Goal: Find specific page/section: Find specific page/section

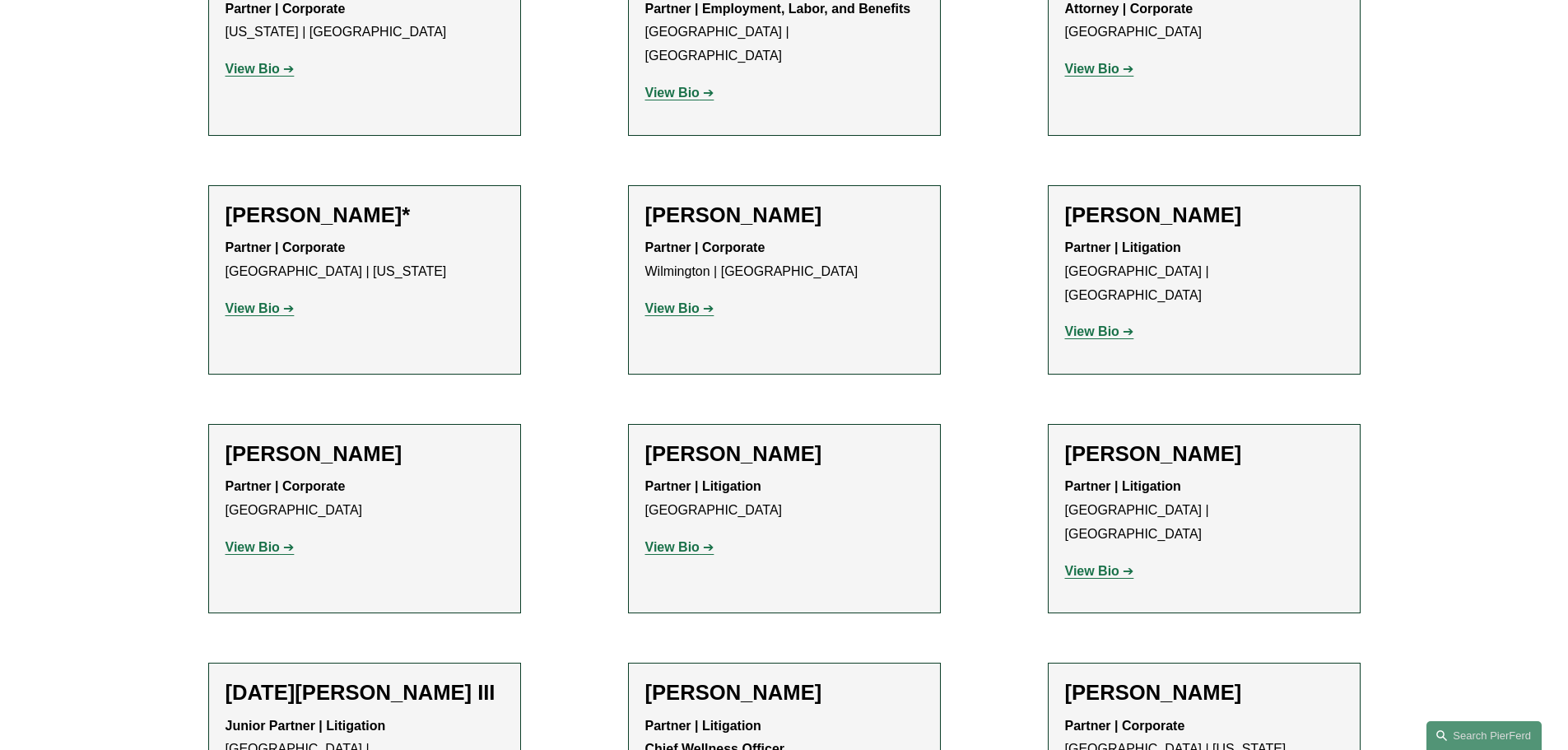
scroll to position [1070, 0]
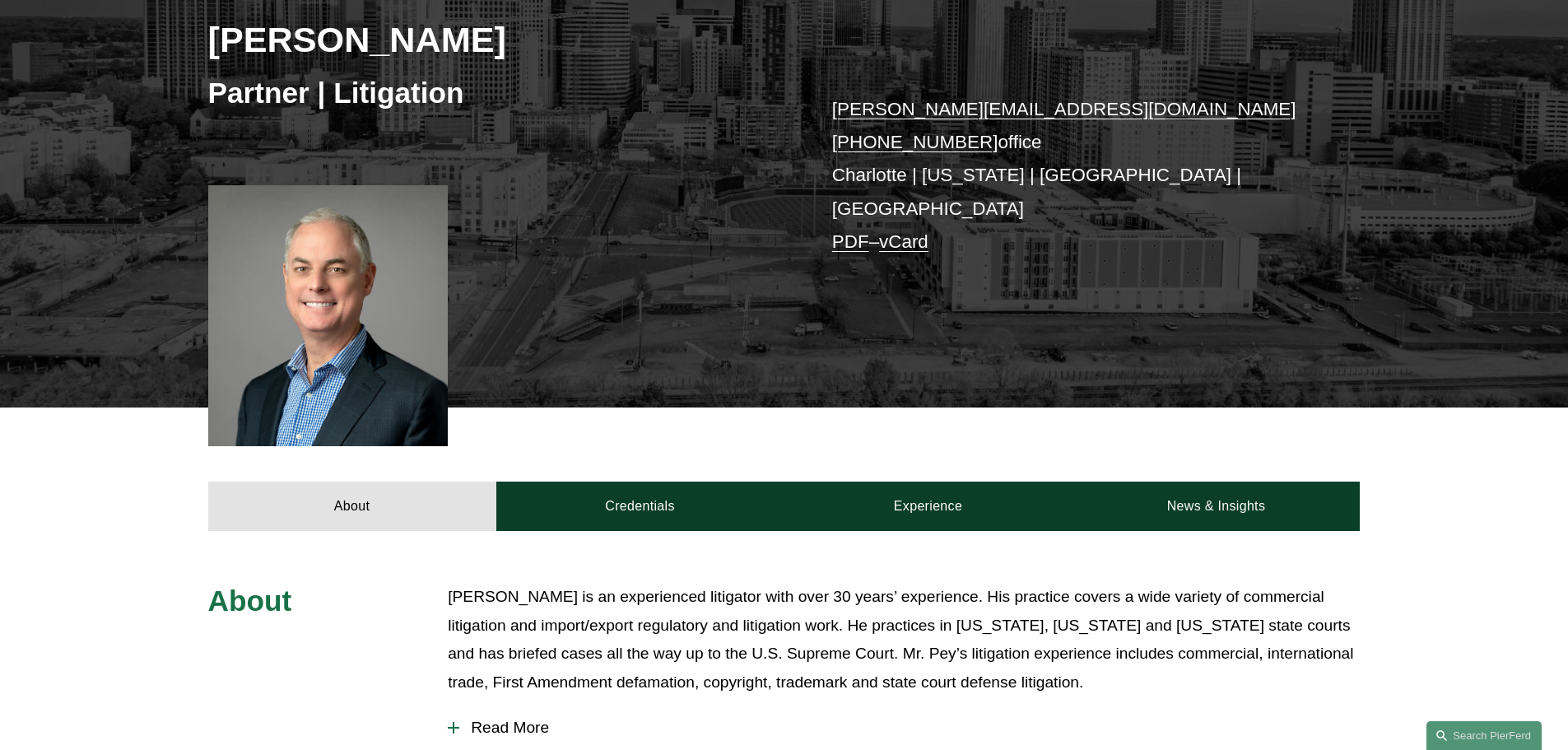
scroll to position [659, 0]
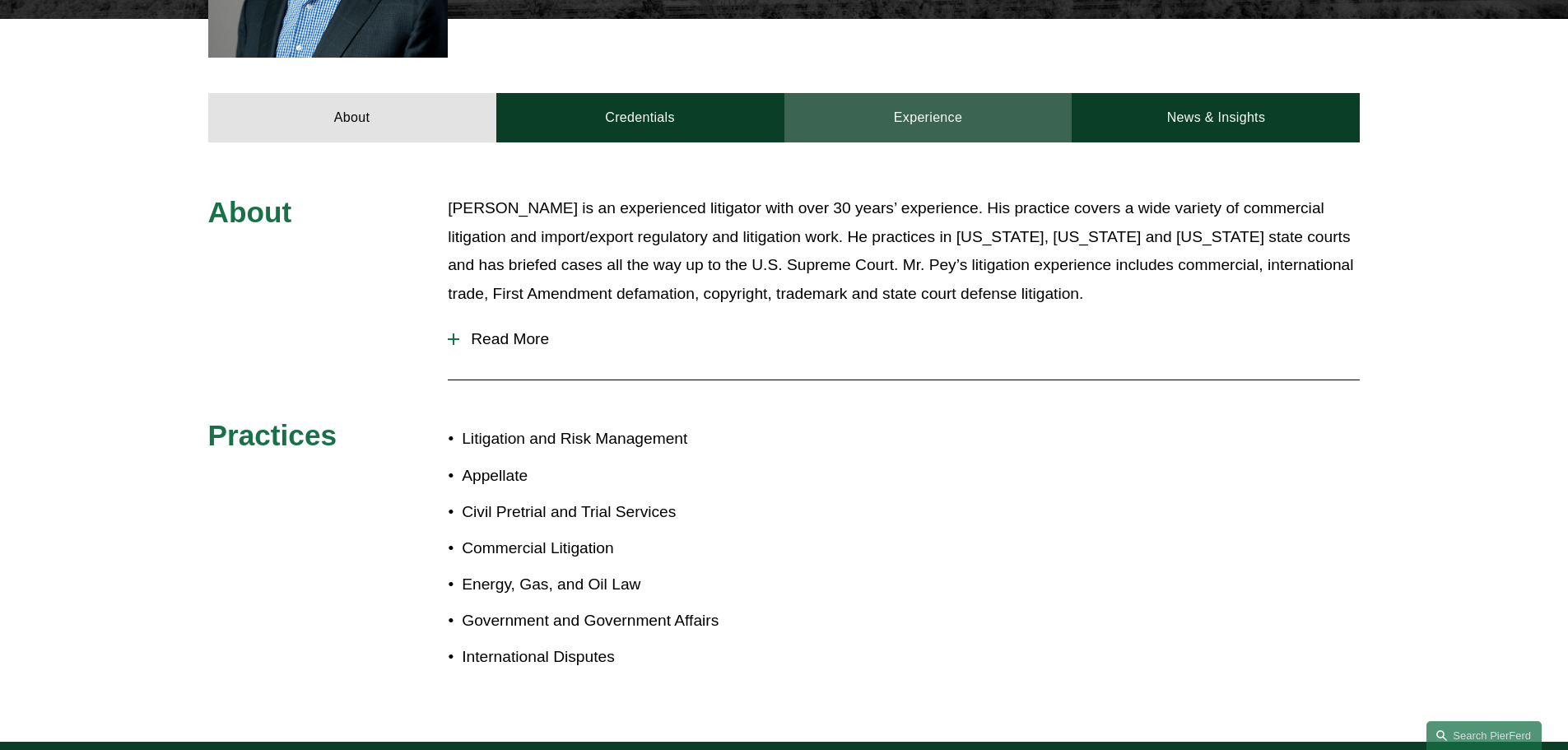
click at [893, 109] on link "Experience" at bounding box center [928, 118] width 288 height 49
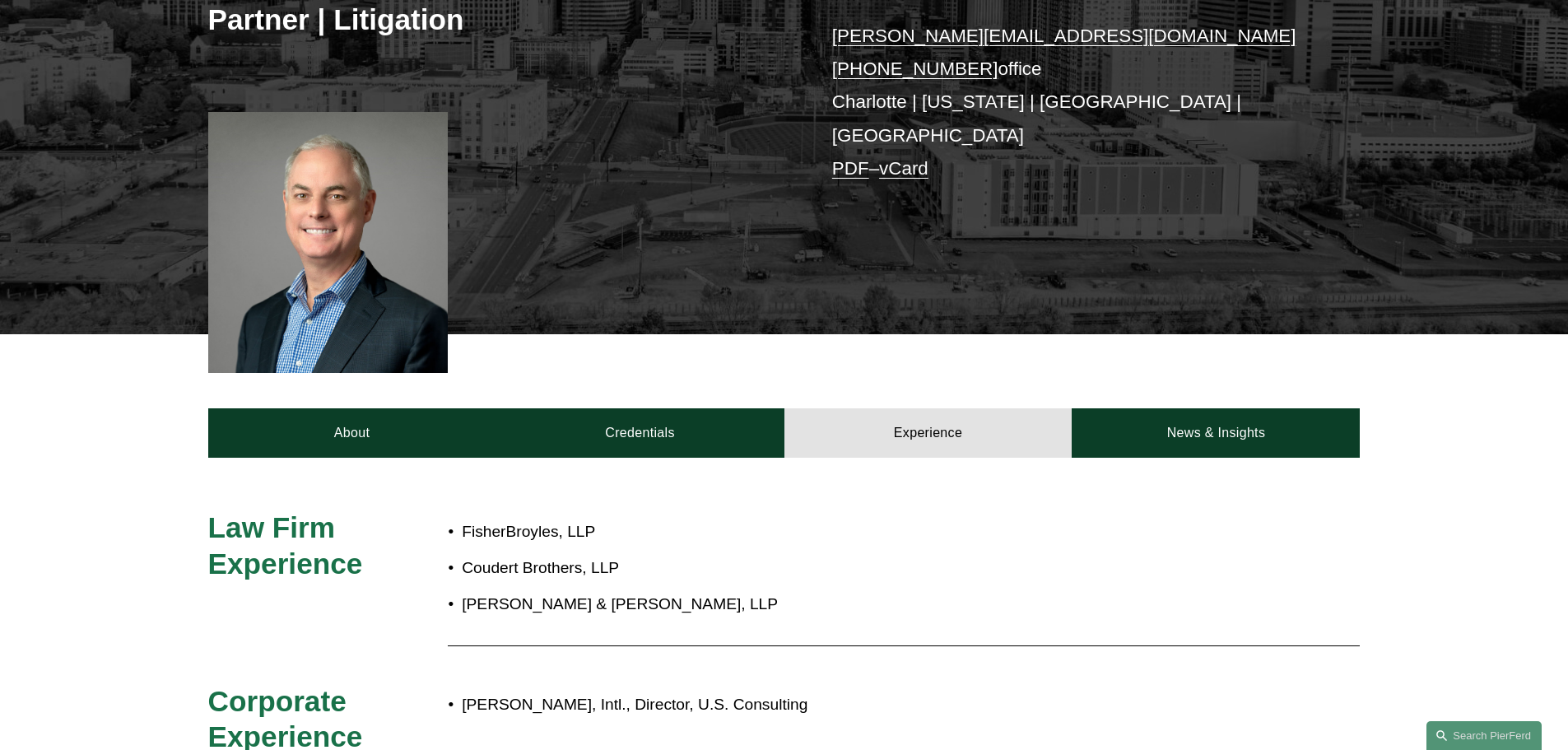
scroll to position [329, 0]
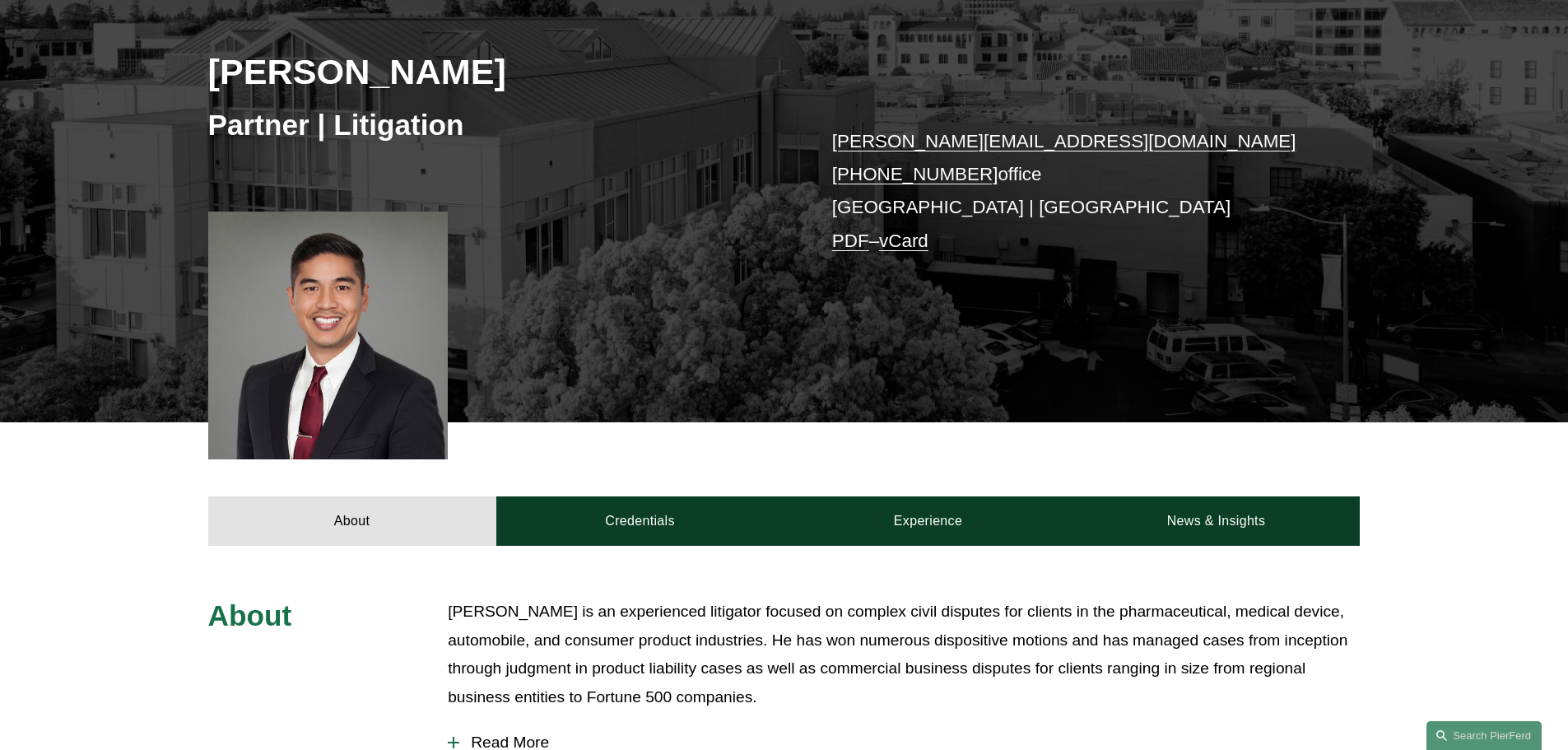
scroll to position [329, 0]
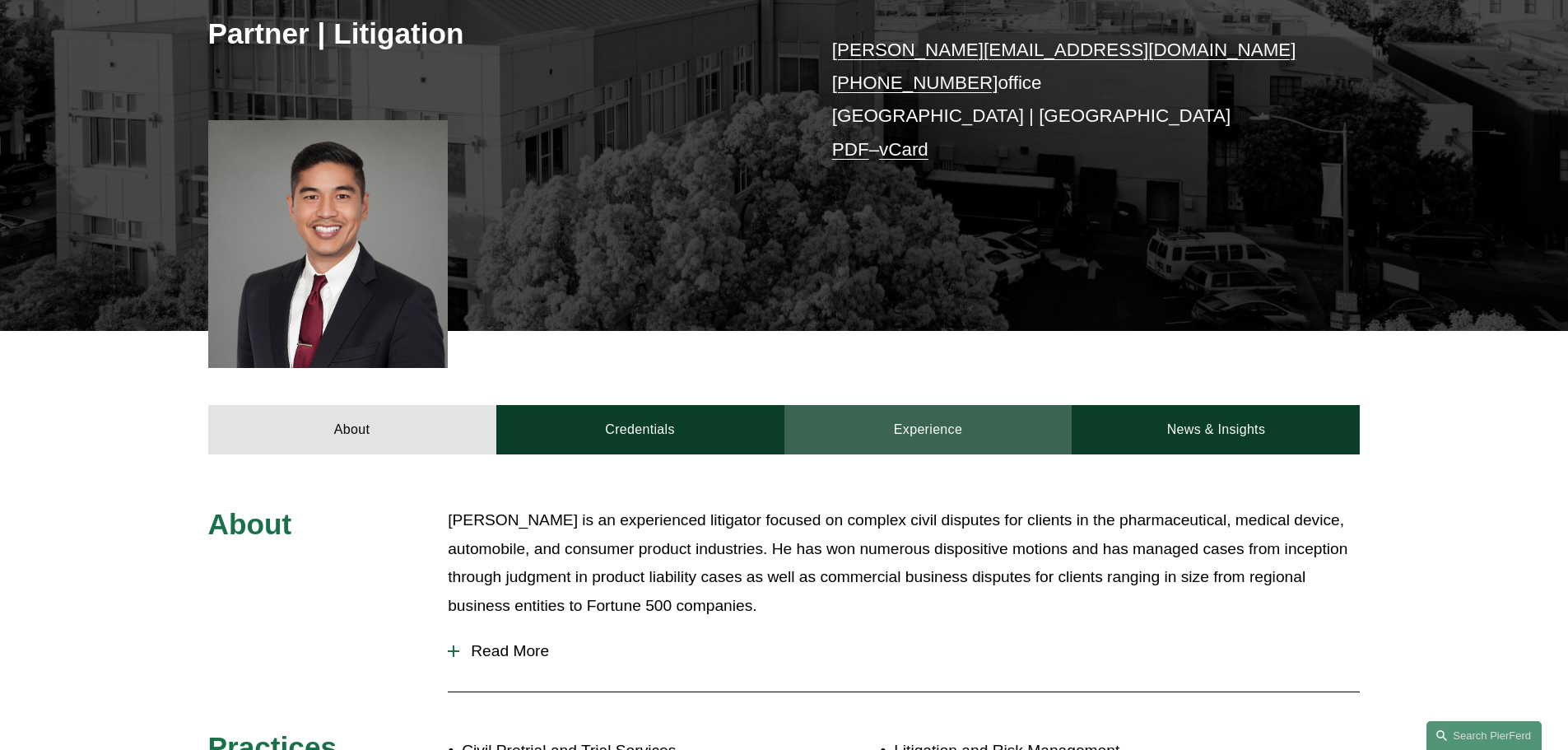
click at [884, 430] on link "Experience" at bounding box center [928, 430] width 288 height 49
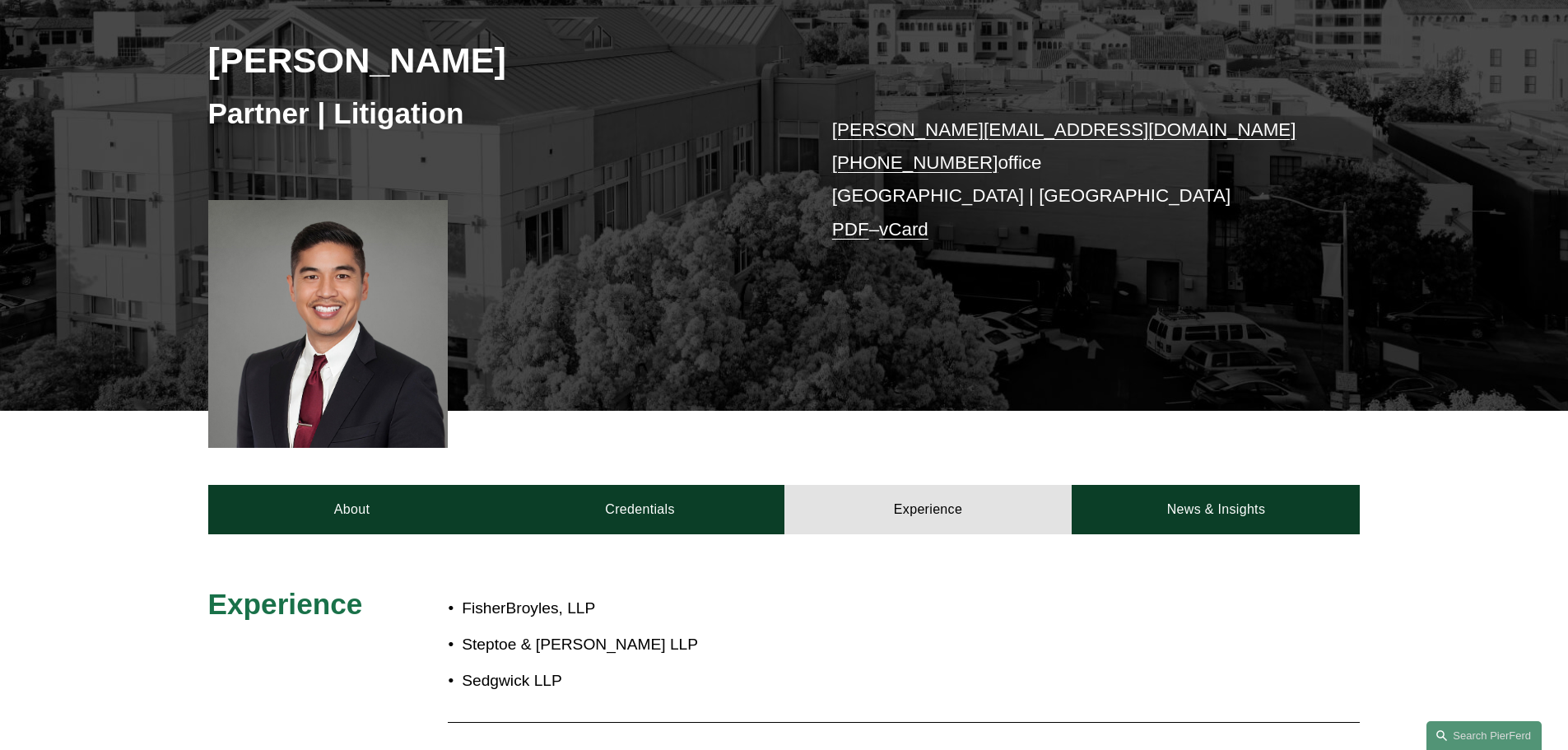
scroll to position [247, 0]
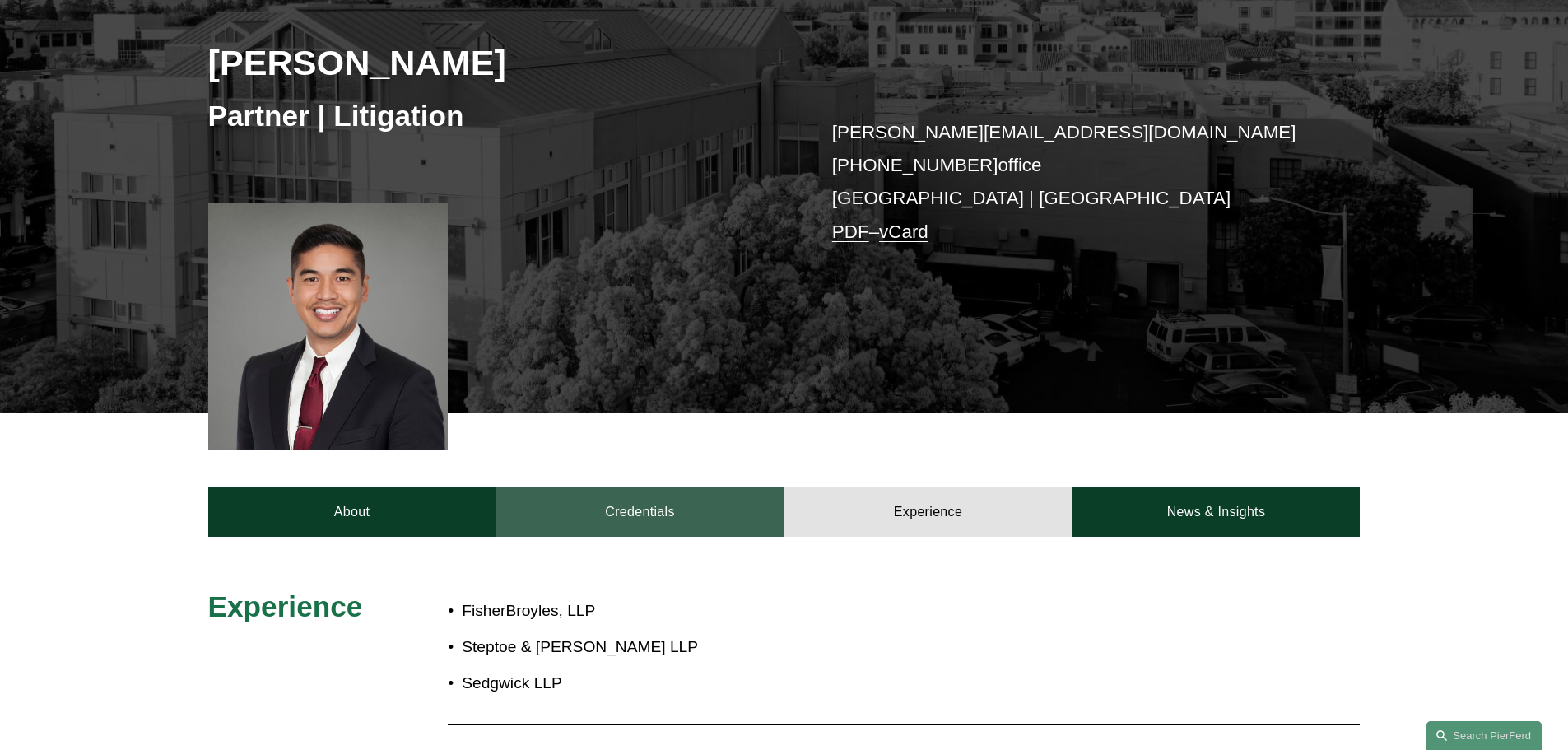
drag, startPoint x: 666, startPoint y: 503, endPoint x: 777, endPoint y: 463, distance: 118.0
click at [668, 503] on link "Credentials" at bounding box center [640, 512] width 288 height 49
